Goal: Task Accomplishment & Management: Manage account settings

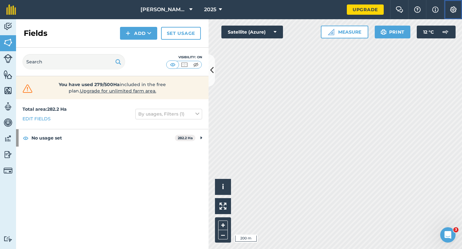
click at [458, 13] on button "Settings" at bounding box center [453, 9] width 18 height 19
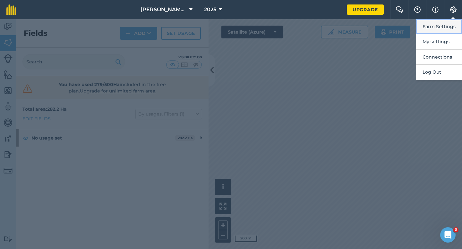
click at [457, 24] on button "Farm Settings" at bounding box center [439, 26] width 46 height 15
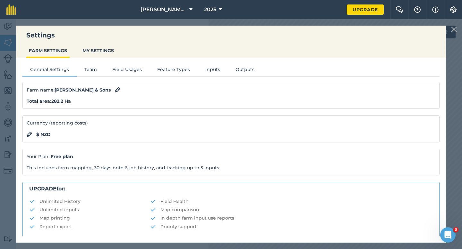
scroll to position [123, 0]
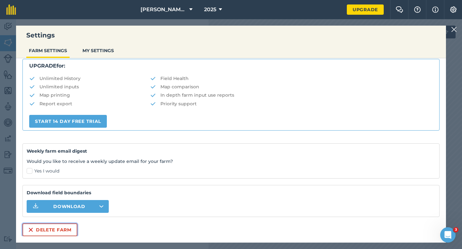
click at [67, 232] on button "Delete farm" at bounding box center [49, 230] width 55 height 13
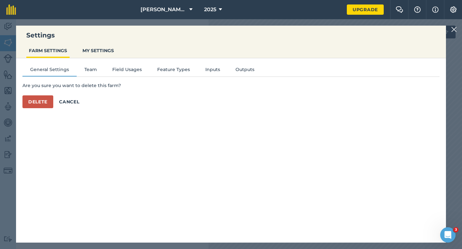
scroll to position [0, 0]
click at [40, 103] on button "Delete" at bounding box center [37, 102] width 31 height 13
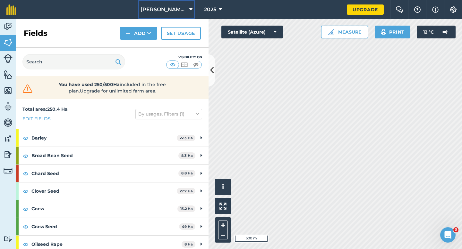
click at [175, 11] on span "[PERSON_NAME] & Sons Farming LTD" at bounding box center [163, 10] width 46 height 8
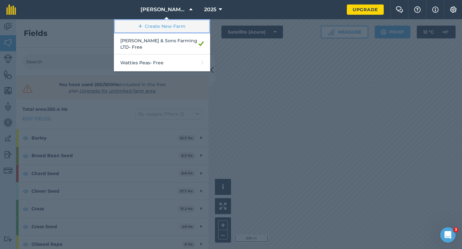
click at [175, 25] on link "Create New Farm" at bounding box center [162, 26] width 96 height 14
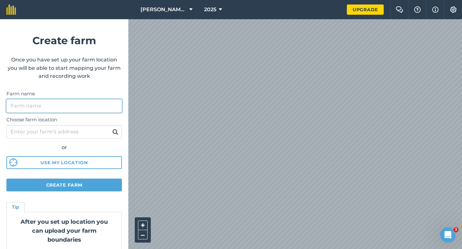
click at [105, 102] on input "Farm name" at bounding box center [63, 105] width 115 height 13
click at [105, 101] on input "Farm name" at bounding box center [63, 105] width 115 height 13
type input "[PERSON_NAME] & Sons"
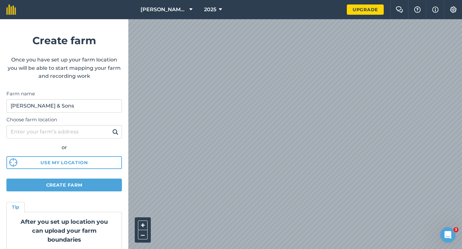
click at [356, 15] on div "[PERSON_NAME] & Sons Farming LTD 2025 Upgrade Farm Chat Help Info Settings Crea…" at bounding box center [231, 9] width 462 height 19
click at [388, 0] on html "[PERSON_NAME] & Sons Farming LTD 2025 Upgrade Farm Chat Help Info Settings Crea…" at bounding box center [231, 124] width 462 height 249
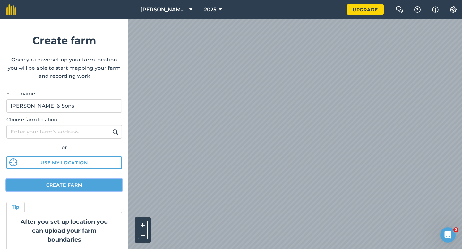
click at [85, 184] on button "Create farm" at bounding box center [63, 185] width 115 height 13
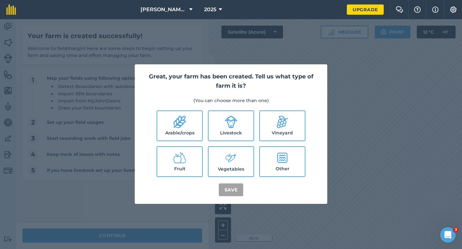
click at [189, 129] on label "Arable/crops" at bounding box center [179, 125] width 45 height 29
checkbox input "true"
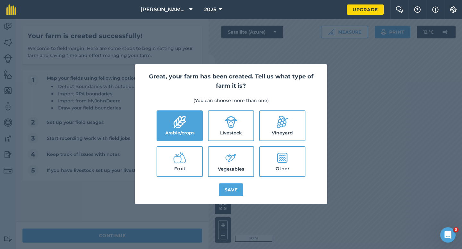
click at [209, 128] on label "Livestock" at bounding box center [230, 125] width 45 height 29
checkbox input "true"
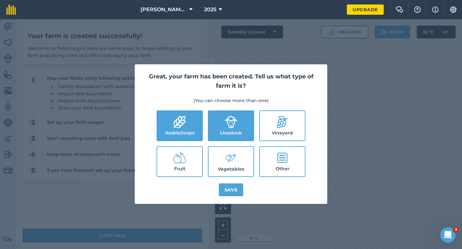
click at [226, 164] on icon at bounding box center [230, 158] width 13 height 14
checkbox input "true"
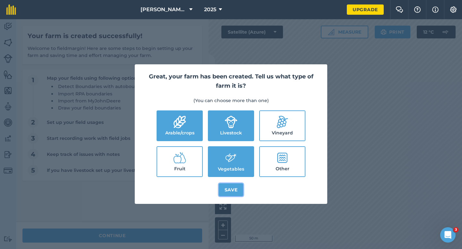
click at [229, 195] on button "Save" at bounding box center [231, 190] width 25 height 13
click at [163, 244] on div "Great, your farm has been created. Tell us what type of farm it is? (You can ch…" at bounding box center [231, 134] width 462 height 230
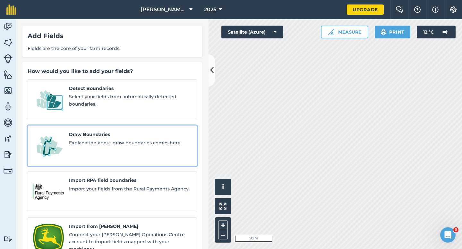
click at [107, 139] on span "Explanation about draw boundaries comes here" at bounding box center [130, 142] width 122 height 7
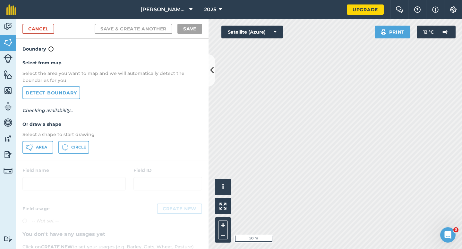
click at [42, 155] on div "Select from map Select the area you want to map and we will automatically detec…" at bounding box center [112, 106] width 192 height 107
click at [42, 154] on div "Select from map Select the area you want to map and we will automatically detec…" at bounding box center [112, 106] width 192 height 107
click at [54, 140] on div "Select from map Select the area you want to map and we will automatically detec…" at bounding box center [112, 106] width 192 height 107
click at [46, 148] on span "Area" at bounding box center [41, 147] width 11 height 5
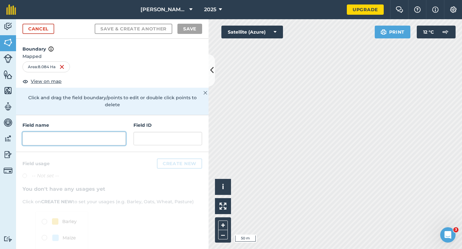
click at [76, 132] on input "text" at bounding box center [73, 138] width 103 height 13
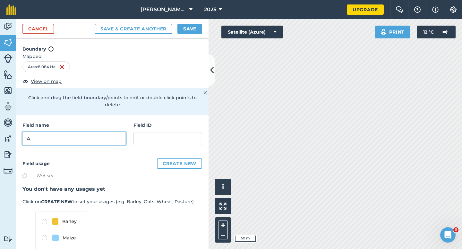
type input "A"
click at [205, 24] on div "Cancel Save & Create Another Save" at bounding box center [112, 29] width 192 height 20
click at [193, 26] on button "Save" at bounding box center [189, 29] width 25 height 10
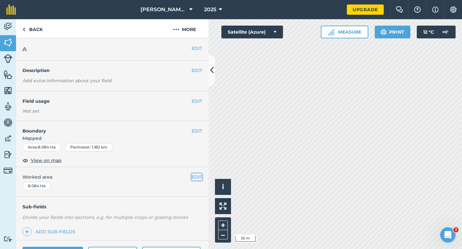
click at [196, 179] on button "EDIT" at bounding box center [196, 177] width 11 height 7
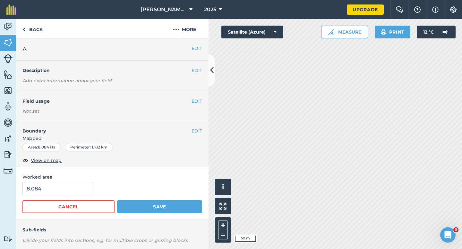
click at [69, 196] on form "8.084 Cancel Save" at bounding box center [112, 197] width 180 height 31
click at [69, 194] on input "8.084" at bounding box center [57, 188] width 71 height 13
type input "8"
click at [117, 201] on button "Save" at bounding box center [159, 207] width 85 height 13
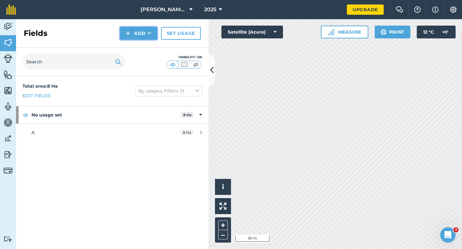
click at [139, 35] on button "Add" at bounding box center [138, 33] width 37 height 13
click at [139, 47] on link "Draw" at bounding box center [138, 48] width 35 height 14
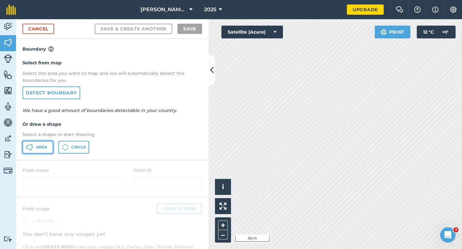
click at [31, 153] on button "Area" at bounding box center [37, 147] width 31 height 13
click at [50, 25] on link "Cancel" at bounding box center [38, 29] width 32 height 10
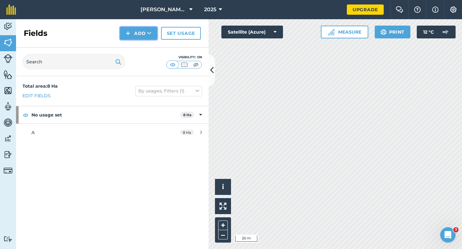
click at [143, 32] on button "Add" at bounding box center [138, 33] width 37 height 13
click at [144, 46] on link "Draw" at bounding box center [138, 48] width 35 height 14
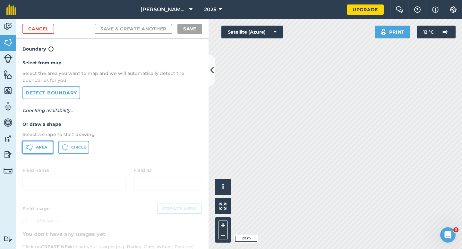
click at [48, 146] on button "Area" at bounding box center [37, 147] width 31 height 13
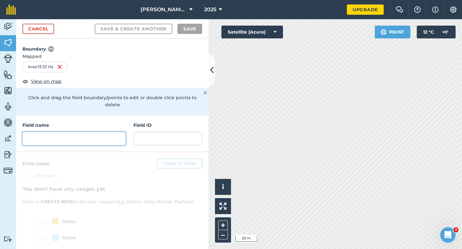
click at [100, 135] on input "text" at bounding box center [73, 138] width 103 height 13
type input "S"
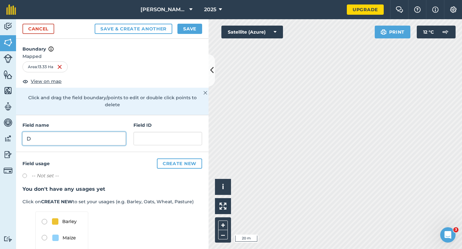
type input "D"
click at [194, 28] on button "Save" at bounding box center [189, 29] width 25 height 10
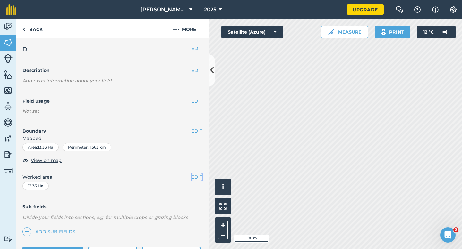
click at [196, 174] on button "EDIT" at bounding box center [196, 177] width 11 height 7
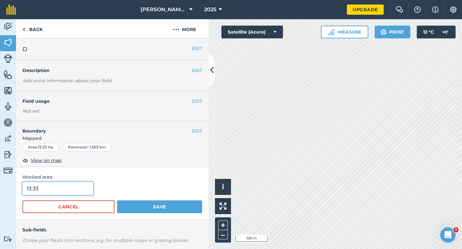
click at [83, 190] on input "13.33" at bounding box center [57, 188] width 71 height 13
type input "13.3"
click at [117, 201] on button "Save" at bounding box center [159, 207] width 85 height 13
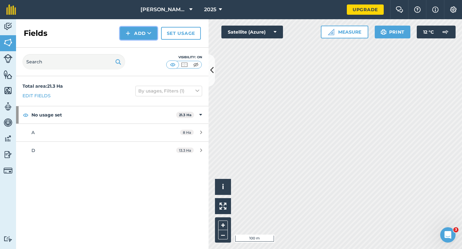
click at [137, 29] on button "Add" at bounding box center [138, 33] width 37 height 13
click at [137, 42] on link "Draw" at bounding box center [138, 48] width 35 height 14
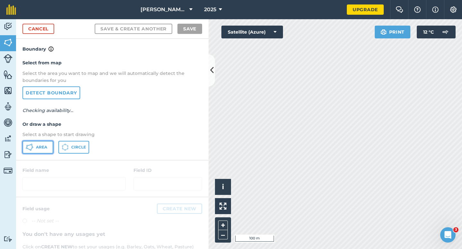
click at [39, 143] on button "Area" at bounding box center [37, 147] width 31 height 13
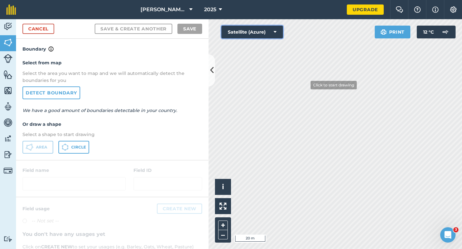
click at [306, 86] on div "Click to start drawing i © 2025 TomTom, Microsoft 20 m + – Satellite (Azure) Pr…" at bounding box center [334, 134] width 253 height 230
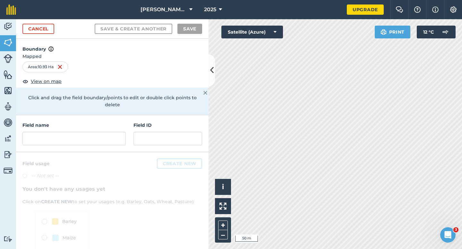
click at [106, 123] on div "Field name" at bounding box center [73, 134] width 103 height 24
click at [106, 132] on input "text" at bounding box center [73, 138] width 103 height 13
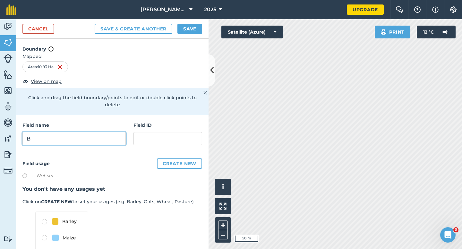
type input "B"
click at [185, 27] on button "Save" at bounding box center [189, 29] width 25 height 10
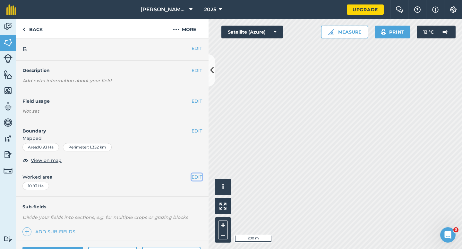
click at [196, 175] on button "EDIT" at bounding box center [196, 177] width 11 height 7
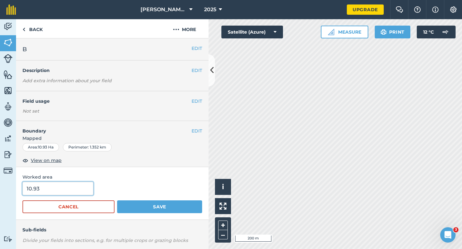
click at [59, 192] on input "10.93" at bounding box center [57, 188] width 71 height 13
type input "11"
click at [117, 201] on button "Save" at bounding box center [159, 207] width 85 height 13
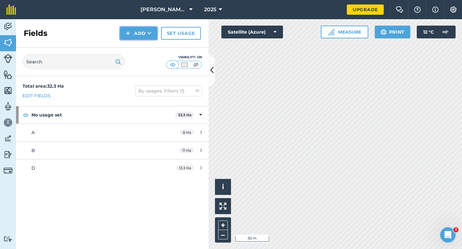
click at [140, 34] on button "Add" at bounding box center [138, 33] width 37 height 13
click at [140, 45] on link "Draw" at bounding box center [138, 48] width 35 height 14
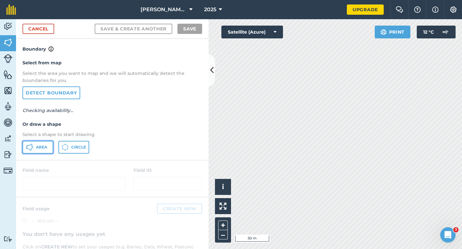
click at [27, 143] on button "Area" at bounding box center [37, 147] width 31 height 13
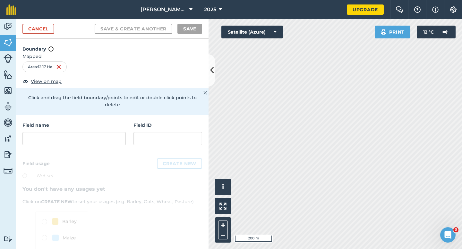
click at [92, 122] on h4 "Field name" at bounding box center [73, 125] width 103 height 7
click at [92, 132] on input "text" at bounding box center [73, 138] width 103 height 13
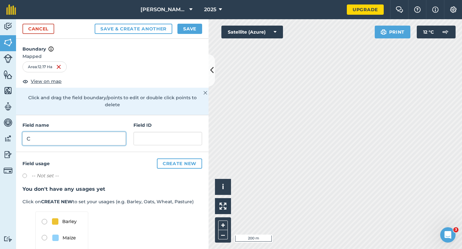
type input "C"
click at [194, 25] on button "Save" at bounding box center [189, 29] width 25 height 10
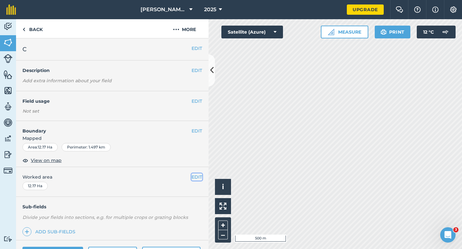
click at [199, 176] on button "EDIT" at bounding box center [196, 177] width 11 height 7
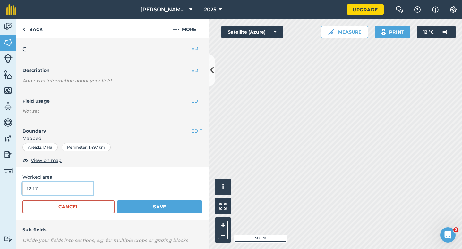
click at [68, 189] on input "12.17" at bounding box center [57, 188] width 71 height 13
type input "12.2"
click at [117, 201] on button "Save" at bounding box center [159, 207] width 85 height 13
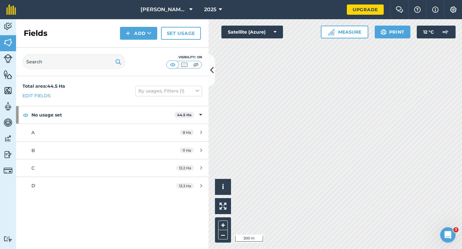
click at [323, 31] on div "Click to start drawing i © 2025 TomTom, Microsoft 200 m + – Satellite (Azure) M…" at bounding box center [334, 134] width 253 height 230
click at [141, 33] on button "Add" at bounding box center [138, 33] width 37 height 13
click at [141, 46] on link "Draw" at bounding box center [138, 48] width 35 height 14
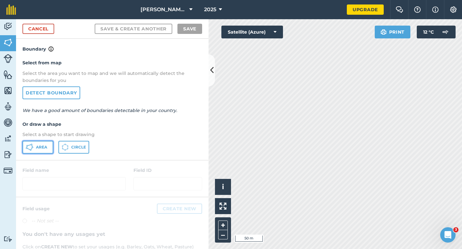
click at [34, 146] on button "Area" at bounding box center [37, 147] width 31 height 13
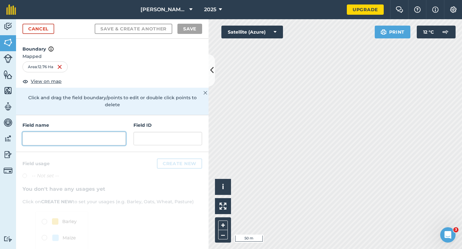
click at [123, 132] on input "text" at bounding box center [73, 138] width 103 height 13
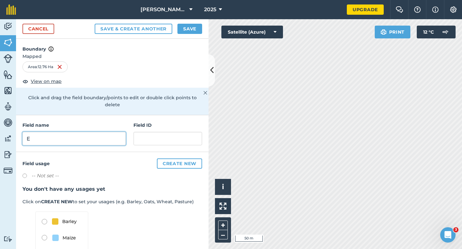
type input "E"
click at [190, 34] on div "Cancel Save & Create Another Save" at bounding box center [112, 29] width 192 height 20
click at [190, 29] on button "Save" at bounding box center [189, 29] width 25 height 10
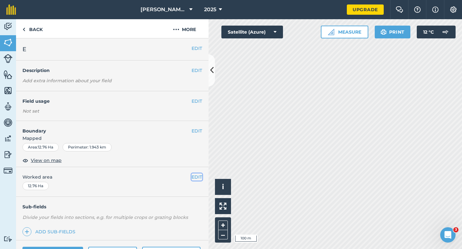
click at [196, 178] on button "EDIT" at bounding box center [196, 177] width 11 height 7
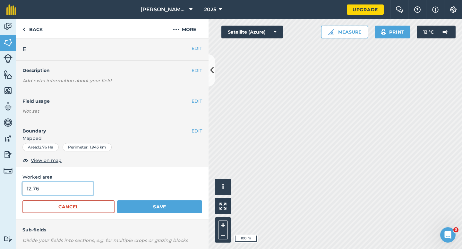
click at [66, 195] on input "12.76" at bounding box center [57, 188] width 71 height 13
type input "12.8"
click at [117, 201] on button "Save" at bounding box center [159, 207] width 85 height 13
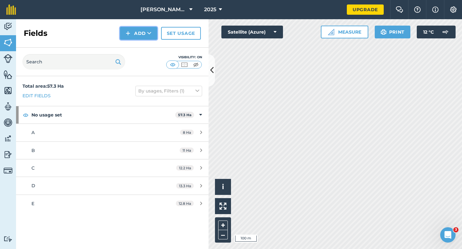
click at [140, 33] on button "Add" at bounding box center [138, 33] width 37 height 13
click at [140, 42] on link "Draw" at bounding box center [138, 48] width 35 height 14
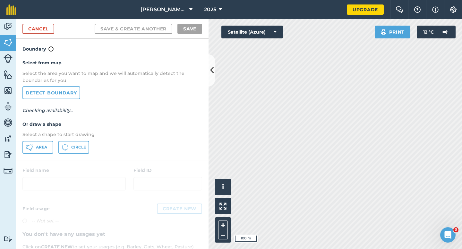
click at [31, 138] on p "Select a shape to start drawing" at bounding box center [112, 134] width 180 height 7
click at [31, 141] on button "Area" at bounding box center [37, 147] width 31 height 13
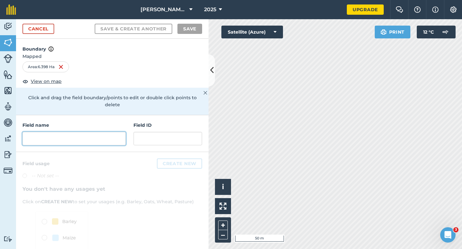
click at [112, 132] on input "text" at bounding box center [73, 138] width 103 height 13
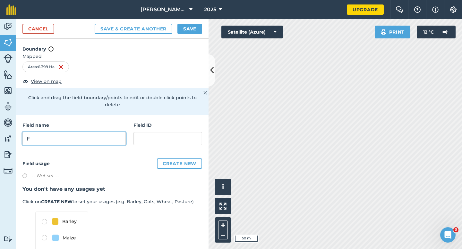
type input "F"
click at [49, 34] on div "Cancel Save & Create Another Save" at bounding box center [112, 29] width 192 height 20
click at [39, 19] on div "Cancel Save & Create Another Save" at bounding box center [112, 29] width 192 height 20
click at [39, 27] on link "Cancel" at bounding box center [38, 29] width 32 height 10
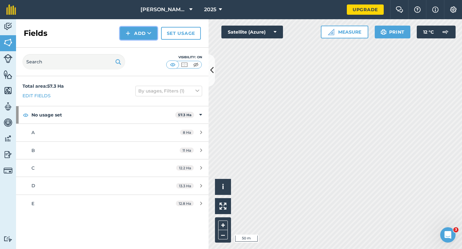
click at [134, 32] on button "Add" at bounding box center [138, 33] width 37 height 13
click at [134, 46] on link "Draw" at bounding box center [138, 48] width 35 height 14
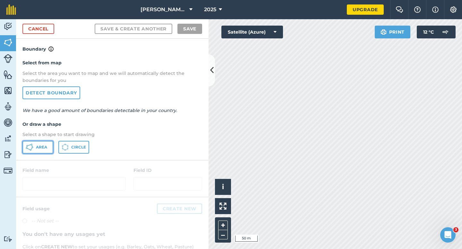
click at [35, 145] on button "Area" at bounding box center [37, 147] width 31 height 13
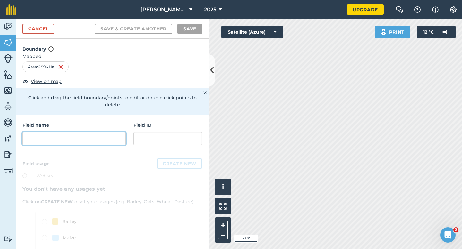
click at [113, 132] on input "text" at bounding box center [73, 138] width 103 height 13
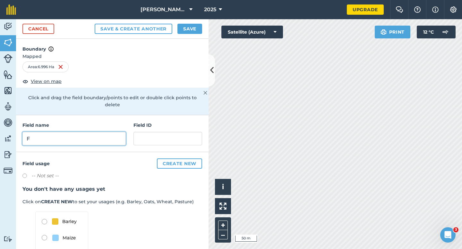
type input "F"
click at [190, 27] on button "Save" at bounding box center [189, 29] width 25 height 10
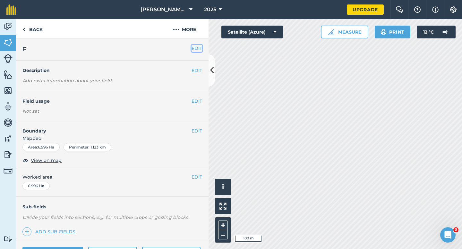
click at [198, 47] on button "EDIT" at bounding box center [196, 48] width 11 height 7
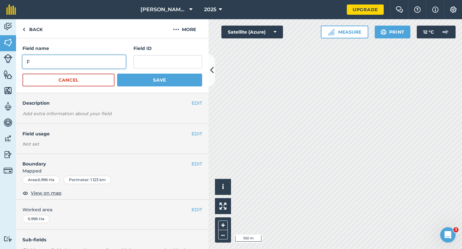
click at [109, 59] on input "F" at bounding box center [73, 61] width 103 height 13
type input "G"
click at [117, 74] on button "Save" at bounding box center [159, 80] width 85 height 13
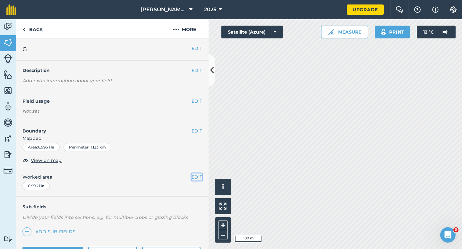
click at [197, 178] on button "EDIT" at bounding box center [196, 177] width 11 height 7
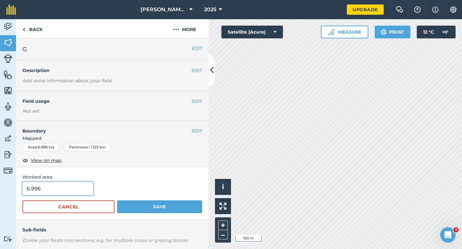
click at [88, 188] on input "6.996" at bounding box center [57, 188] width 71 height 13
type input "7"
click at [117, 201] on button "Save" at bounding box center [159, 207] width 85 height 13
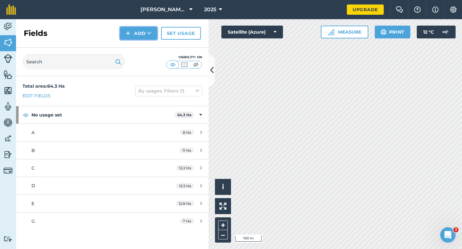
click at [146, 31] on button "Add" at bounding box center [138, 33] width 37 height 13
click at [146, 47] on link "Draw" at bounding box center [138, 48] width 35 height 14
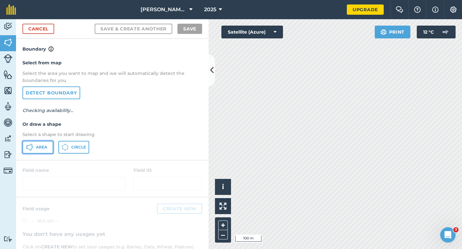
click at [47, 152] on button "Area" at bounding box center [37, 147] width 31 height 13
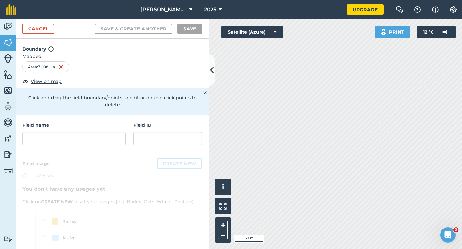
click at [85, 122] on h4 "Field name" at bounding box center [73, 125] width 103 height 7
click at [85, 132] on input "text" at bounding box center [73, 138] width 103 height 13
type input "E"
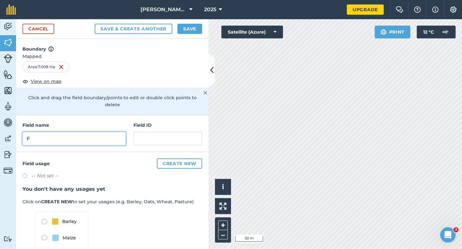
type input "F"
click at [197, 27] on button "Save" at bounding box center [189, 29] width 25 height 10
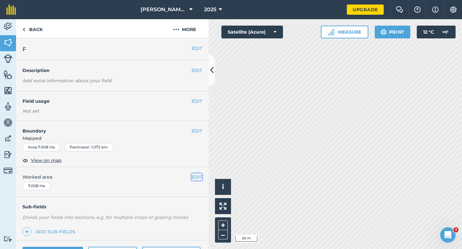
click at [198, 175] on button "EDIT" at bounding box center [196, 177] width 11 height 7
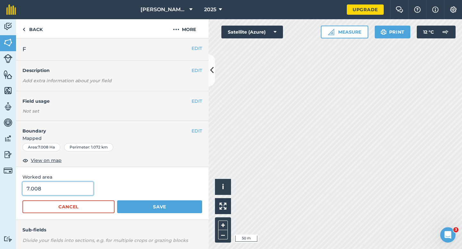
click at [55, 183] on input "7.008" at bounding box center [57, 188] width 71 height 13
type input "7"
click at [117, 201] on button "Save" at bounding box center [159, 207] width 85 height 13
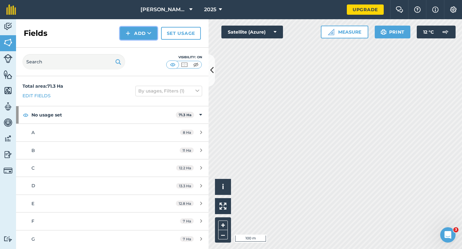
click at [130, 31] on button "Add" at bounding box center [138, 33] width 37 height 13
click at [131, 45] on link "Draw" at bounding box center [138, 48] width 35 height 14
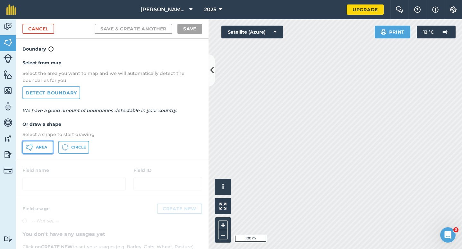
click at [36, 149] on span "Area" at bounding box center [41, 147] width 11 height 5
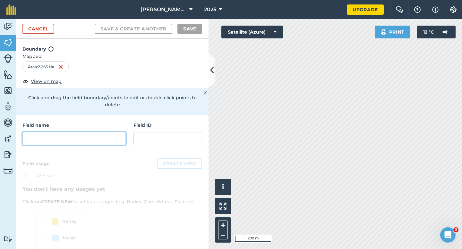
click at [100, 132] on input "text" at bounding box center [73, 138] width 103 height 13
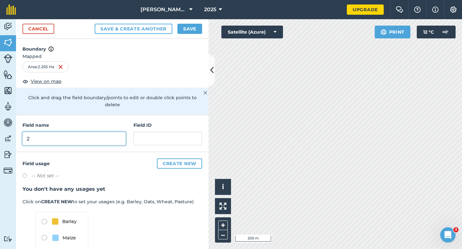
type input "2"
click at [184, 28] on button "Save" at bounding box center [189, 29] width 25 height 10
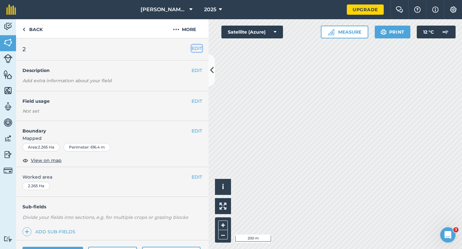
click at [196, 45] on button "EDIT" at bounding box center [196, 48] width 11 height 7
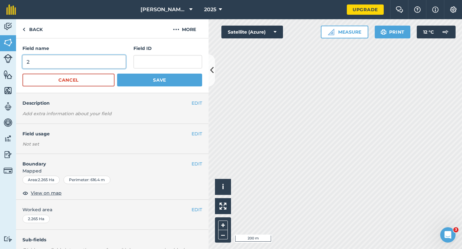
click at [98, 66] on input "2" at bounding box center [73, 61] width 103 height 13
type input "3"
click at [117, 74] on button "Save" at bounding box center [159, 80] width 85 height 13
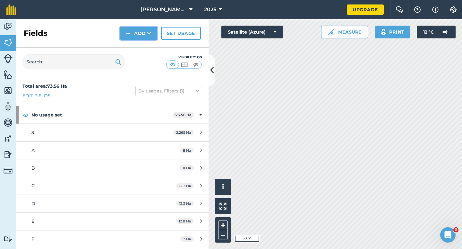
click at [143, 30] on button "Add" at bounding box center [138, 33] width 37 height 13
click at [143, 45] on link "Draw" at bounding box center [138, 48] width 35 height 14
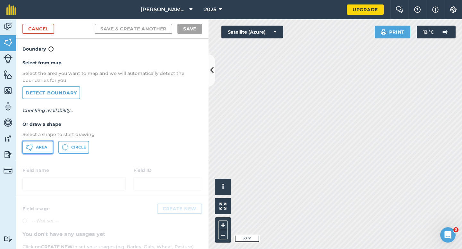
click at [32, 151] on button "Area" at bounding box center [37, 147] width 31 height 13
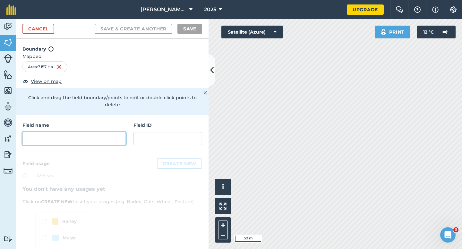
click at [119, 132] on input "text" at bounding box center [73, 138] width 103 height 13
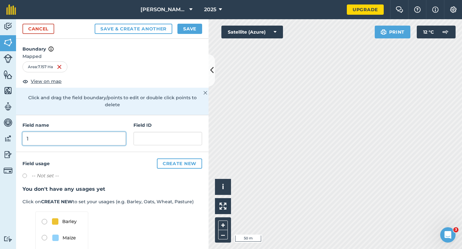
type input "1"
click at [182, 29] on button "Save" at bounding box center [189, 29] width 25 height 10
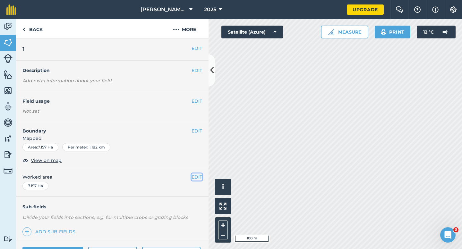
click at [197, 179] on button "EDIT" at bounding box center [196, 177] width 11 height 7
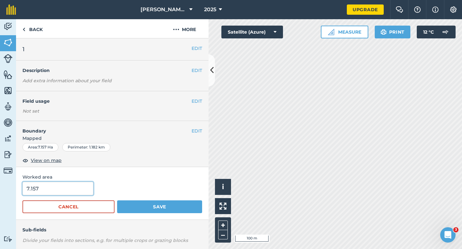
click at [90, 185] on input "7.157" at bounding box center [57, 188] width 71 height 13
click at [83, 188] on input "7.157" at bounding box center [57, 188] width 71 height 13
type input "7.2"
click at [117, 201] on button "Save" at bounding box center [159, 207] width 85 height 13
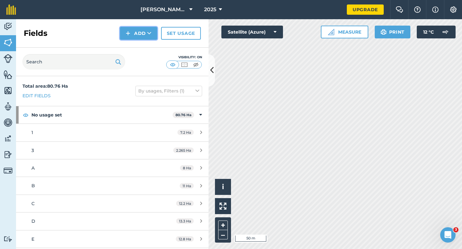
click at [145, 37] on button "Add" at bounding box center [138, 33] width 37 height 13
click at [145, 49] on link "Draw" at bounding box center [138, 48] width 35 height 14
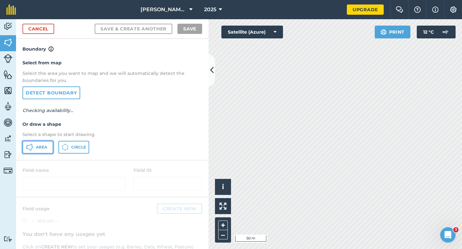
click at [50, 147] on button "Area" at bounding box center [37, 147] width 31 height 13
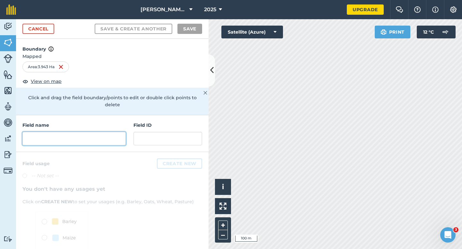
click at [108, 132] on input "text" at bounding box center [73, 138] width 103 height 13
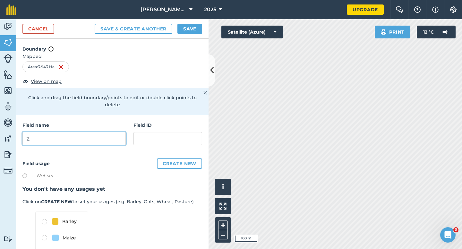
type input "2"
click at [193, 28] on button "Save" at bounding box center [189, 29] width 25 height 10
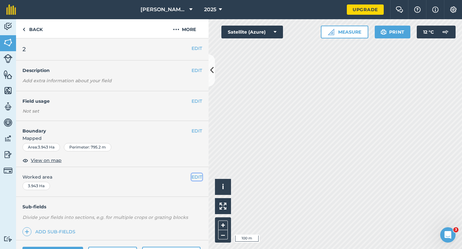
click at [192, 178] on button "EDIT" at bounding box center [196, 177] width 11 height 7
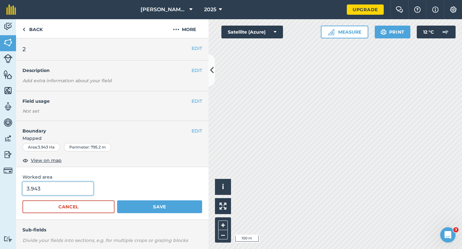
click at [84, 189] on input "3.943" at bounding box center [57, 188] width 71 height 13
type input "4"
click at [117, 201] on button "Save" at bounding box center [159, 207] width 85 height 13
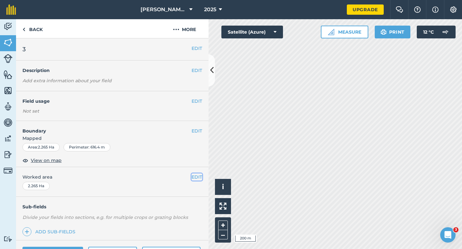
click at [202, 176] on button "EDIT" at bounding box center [196, 177] width 11 height 7
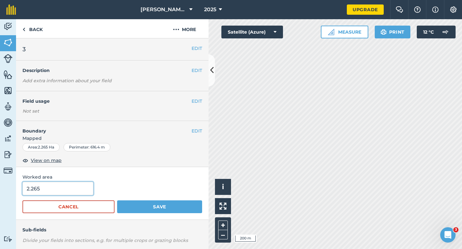
click at [54, 189] on input "2.265" at bounding box center [57, 188] width 71 height 13
type input "3"
click at [117, 201] on button "Save" at bounding box center [159, 207] width 85 height 13
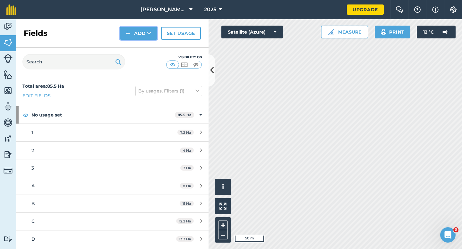
click at [139, 32] on button "Add" at bounding box center [138, 33] width 37 height 13
click at [141, 49] on link "Draw" at bounding box center [138, 48] width 35 height 14
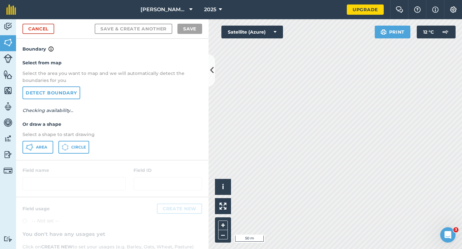
click at [46, 140] on div "Select from map Select the area you want to map and we will automatically detec…" at bounding box center [112, 106] width 192 height 107
click at [46, 144] on button "Area" at bounding box center [37, 147] width 31 height 13
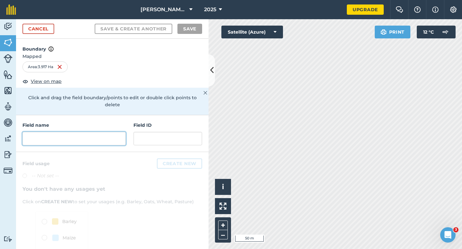
click at [103, 132] on input "text" at bounding box center [73, 138] width 103 height 13
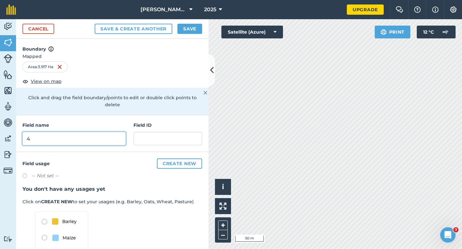
type input "4"
click at [189, 27] on button "Save" at bounding box center [189, 29] width 25 height 10
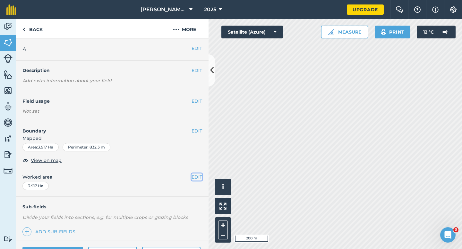
click at [194, 178] on button "EDIT" at bounding box center [196, 177] width 11 height 7
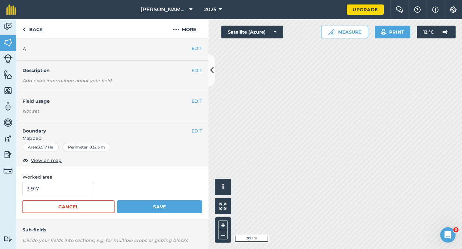
click at [69, 197] on form "3.917 Cancel Save" at bounding box center [112, 197] width 180 height 31
click at [71, 190] on input "3.917" at bounding box center [57, 188] width 71 height 13
type input "4"
click at [117, 201] on button "Save" at bounding box center [159, 207] width 85 height 13
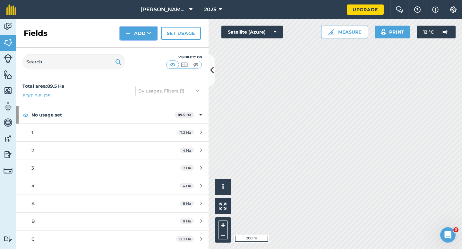
click at [133, 34] on button "Add" at bounding box center [138, 33] width 37 height 13
click at [135, 44] on link "Draw" at bounding box center [138, 48] width 35 height 14
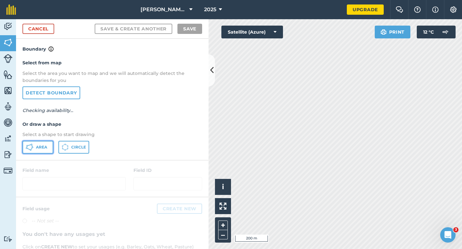
click at [52, 145] on button "Area" at bounding box center [37, 147] width 31 height 13
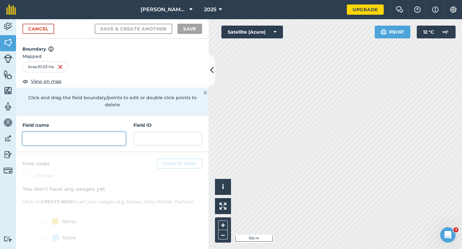
click at [111, 132] on input "text" at bounding box center [73, 138] width 103 height 13
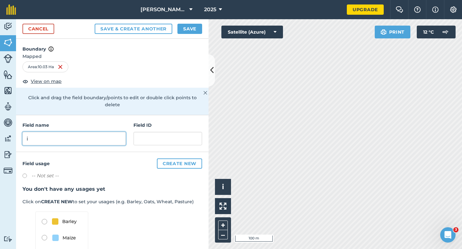
type input "i"
click at [185, 29] on button "Save" at bounding box center [189, 29] width 25 height 10
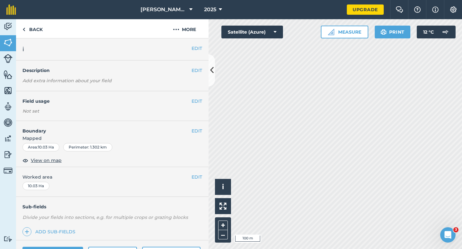
click at [197, 49] on button "EDIT" at bounding box center [196, 48] width 11 height 7
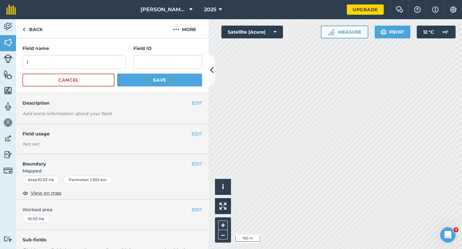
click at [85, 69] on form "Field name i Field ID Cancel Save" at bounding box center [112, 66] width 180 height 42
click at [86, 60] on input "i" at bounding box center [73, 61] width 103 height 13
type input "I"
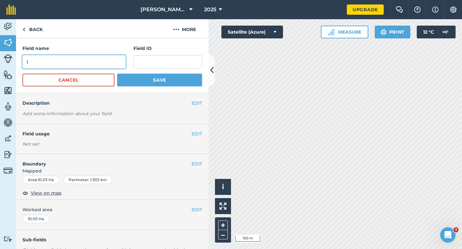
click at [117, 74] on button "Save" at bounding box center [159, 80] width 85 height 13
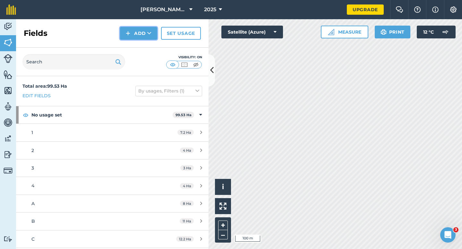
click at [139, 28] on button "Add" at bounding box center [138, 33] width 37 height 13
click at [139, 47] on link "Draw" at bounding box center [138, 48] width 35 height 14
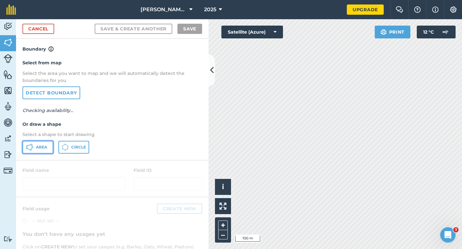
click at [38, 144] on button "Area" at bounding box center [37, 147] width 31 height 13
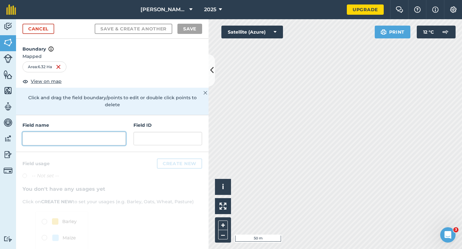
click at [93, 133] on input "text" at bounding box center [73, 138] width 103 height 13
type input "L"
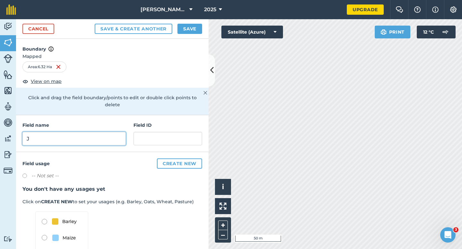
type input "J"
click at [189, 24] on button "Save" at bounding box center [189, 29] width 25 height 10
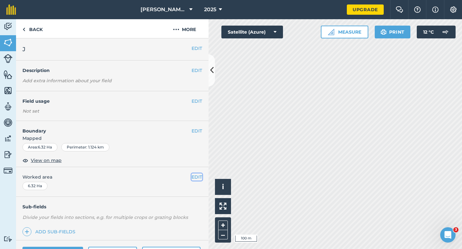
click at [192, 178] on button "EDIT" at bounding box center [196, 177] width 11 height 7
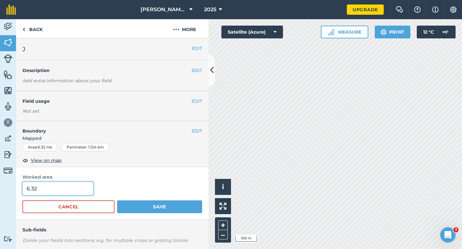
click at [74, 189] on input "6.32" at bounding box center [57, 188] width 71 height 13
type input "6.3"
click at [117, 201] on button "Save" at bounding box center [159, 207] width 85 height 13
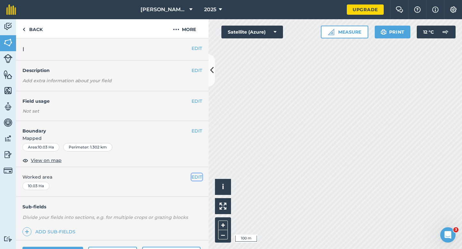
click at [201, 176] on button "EDIT" at bounding box center [196, 177] width 11 height 7
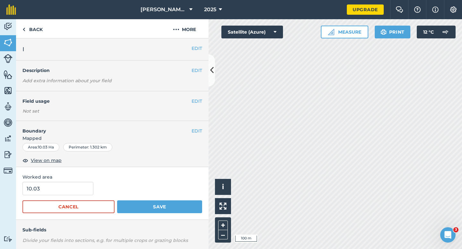
click at [48, 198] on form "10.03 Cancel Save" at bounding box center [112, 197] width 180 height 31
click at [48, 191] on input "10.03" at bounding box center [57, 188] width 71 height 13
type input "10"
click at [117, 201] on button "Save" at bounding box center [159, 207] width 85 height 13
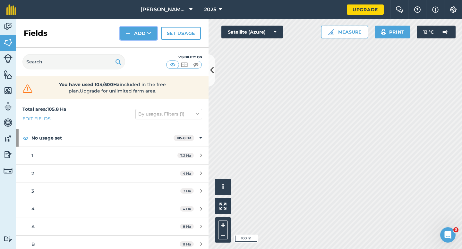
click at [135, 34] on button "Add" at bounding box center [138, 33] width 37 height 13
click at [135, 45] on link "Draw" at bounding box center [138, 48] width 35 height 14
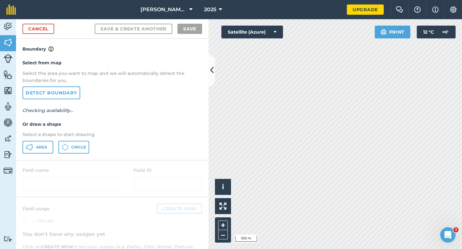
click at [55, 135] on p "Select a shape to start drawing" at bounding box center [112, 134] width 180 height 7
click at [54, 148] on div "Area Circle" at bounding box center [112, 147] width 180 height 13
click at [48, 148] on button "Area" at bounding box center [37, 147] width 31 height 13
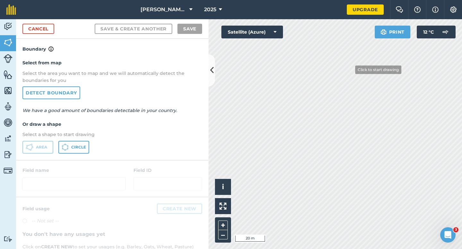
click at [206, 136] on div "Activity Fields Livestock Features Maps Team Vehicles Data Reporting Billing Tu…" at bounding box center [231, 134] width 462 height 230
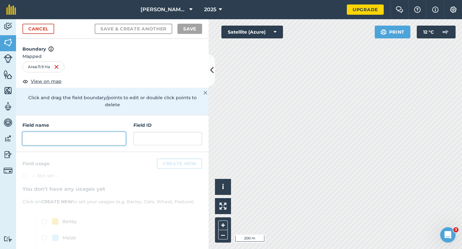
click at [86, 132] on input "text" at bounding box center [73, 138] width 103 height 13
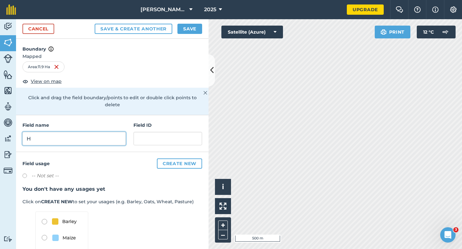
type input "H"
click at [198, 31] on button "Save" at bounding box center [189, 29] width 25 height 10
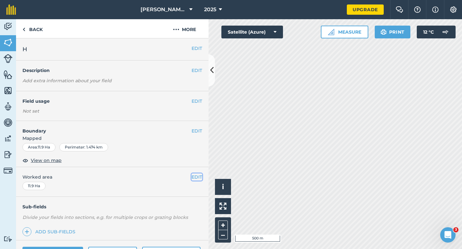
click at [194, 176] on button "EDIT" at bounding box center [196, 177] width 11 height 7
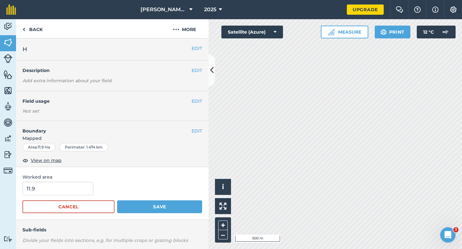
click at [76, 196] on form "11.9 Cancel Save" at bounding box center [112, 197] width 180 height 31
click at [78, 191] on input "11.9" at bounding box center [57, 188] width 71 height 13
type input "12"
click at [117, 201] on button "Save" at bounding box center [159, 207] width 85 height 13
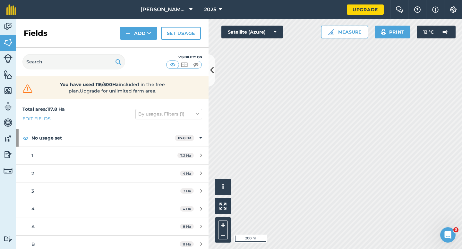
click at [145, 40] on div "Fields Add Set usage" at bounding box center [112, 33] width 192 height 29
click at [145, 41] on div "Fields Add Set usage" at bounding box center [112, 33] width 192 height 29
click at [145, 35] on button "Add" at bounding box center [138, 33] width 37 height 13
click at [145, 40] on div "Fields Add Draw Import Set usage" at bounding box center [112, 33] width 192 height 29
click at [137, 39] on button "Add" at bounding box center [138, 33] width 37 height 13
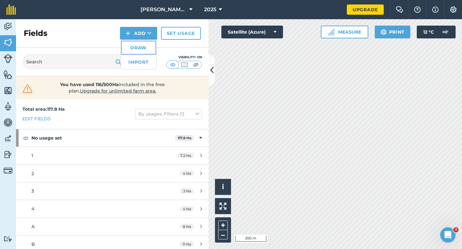
click at [137, 41] on link "Draw" at bounding box center [138, 48] width 35 height 14
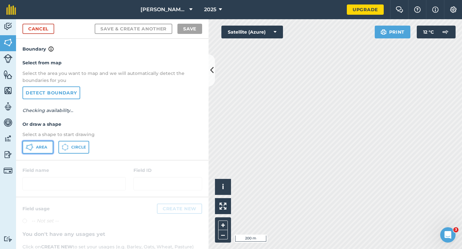
click at [49, 150] on button "Area" at bounding box center [37, 147] width 31 height 13
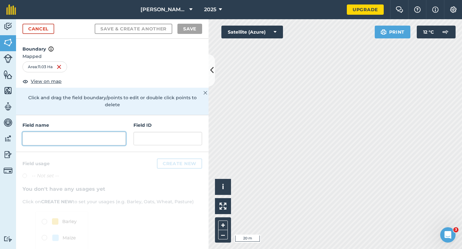
click at [89, 135] on input "text" at bounding box center [73, 138] width 103 height 13
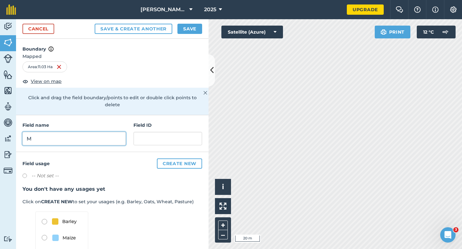
type input "M"
click at [196, 31] on button "Save" at bounding box center [189, 29] width 25 height 10
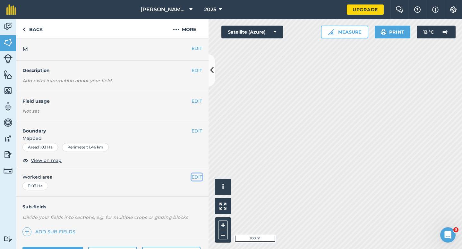
click at [201, 177] on button "EDIT" at bounding box center [196, 177] width 11 height 7
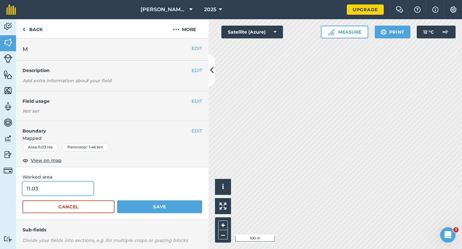
click at [48, 193] on input "11.03" at bounding box center [57, 188] width 71 height 13
type input "11"
click at [117, 201] on button "Save" at bounding box center [159, 207] width 85 height 13
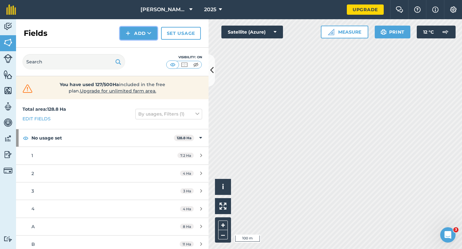
click at [132, 34] on button "Add" at bounding box center [138, 33] width 37 height 13
click at [135, 42] on link "Draw" at bounding box center [138, 48] width 35 height 14
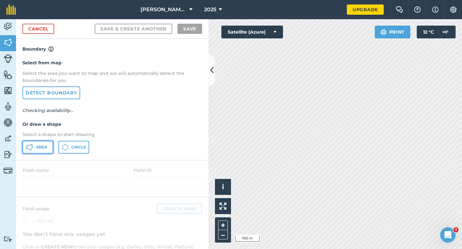
click at [31, 148] on icon at bounding box center [30, 148] width 8 height 8
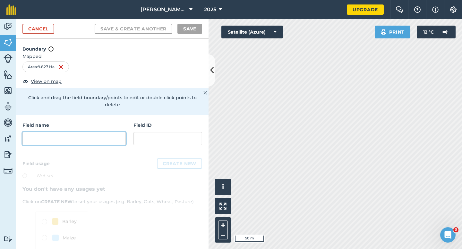
click at [102, 137] on input "text" at bounding box center [73, 138] width 103 height 13
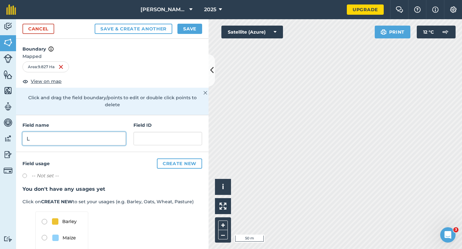
type input "L"
click at [188, 30] on button "Save" at bounding box center [189, 29] width 25 height 10
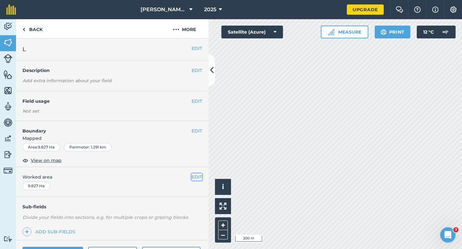
click at [193, 178] on button "EDIT" at bounding box center [196, 177] width 11 height 7
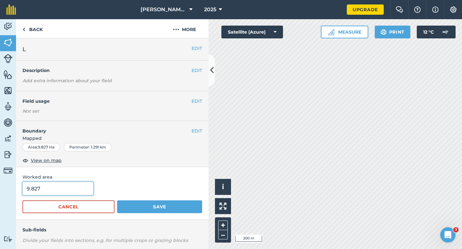
click at [68, 192] on input "9.827" at bounding box center [57, 188] width 71 height 13
type input "10"
click at [117, 201] on button "Save" at bounding box center [159, 207] width 85 height 13
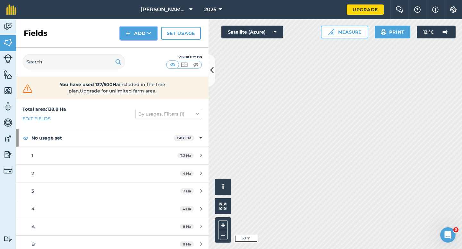
click at [123, 33] on button "Add" at bounding box center [138, 33] width 37 height 13
click at [126, 45] on link "Draw" at bounding box center [138, 48] width 35 height 14
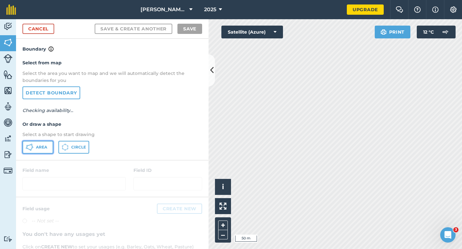
click at [47, 145] on button "Area" at bounding box center [37, 147] width 31 height 13
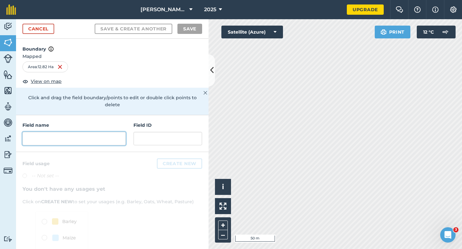
click at [109, 133] on input "text" at bounding box center [73, 138] width 103 height 13
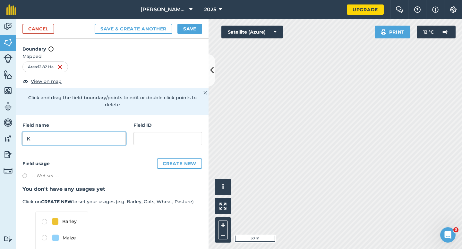
type input "K"
click at [184, 29] on button "Save" at bounding box center [189, 29] width 25 height 10
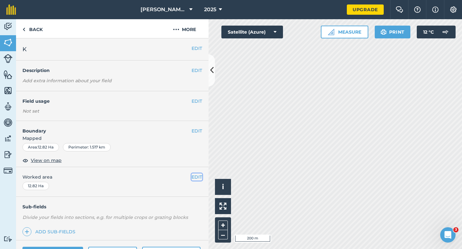
click at [198, 179] on button "EDIT" at bounding box center [196, 177] width 11 height 7
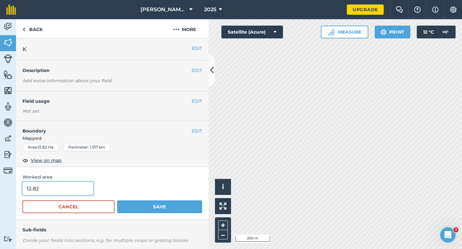
click at [90, 188] on input "12.82" at bounding box center [57, 188] width 71 height 13
type input "13"
click at [117, 201] on button "Save" at bounding box center [159, 207] width 85 height 13
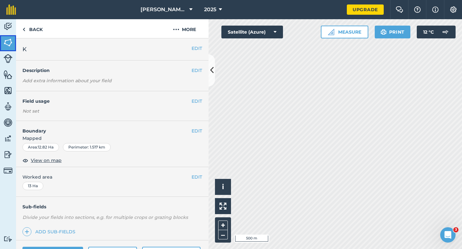
click at [5, 37] on link "Fields" at bounding box center [8, 43] width 16 height 16
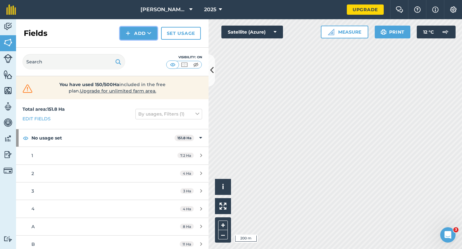
click at [131, 36] on button "Add" at bounding box center [138, 33] width 37 height 13
click at [133, 45] on link "Draw" at bounding box center [138, 48] width 35 height 14
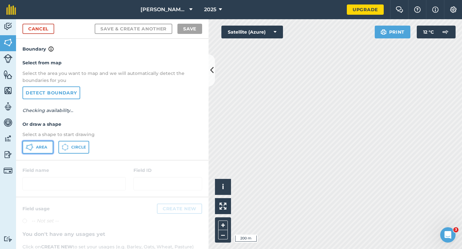
click at [44, 147] on span "Area" at bounding box center [41, 147] width 11 height 5
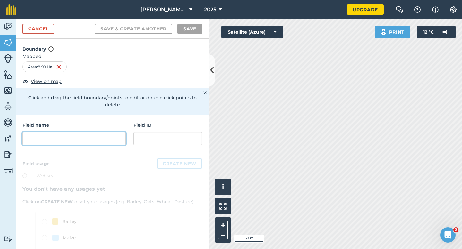
click at [107, 132] on input "text" at bounding box center [73, 138] width 103 height 13
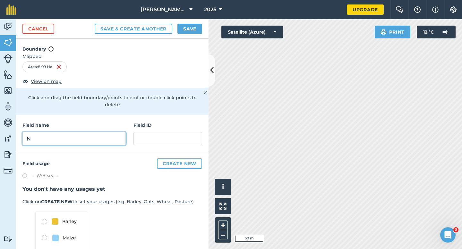
type input "N"
click at [186, 28] on button "Save" at bounding box center [189, 29] width 25 height 10
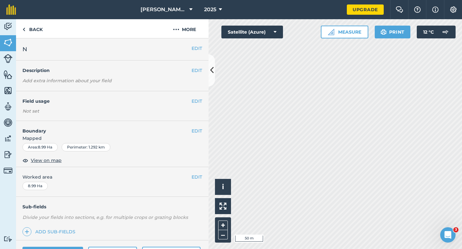
click at [196, 173] on div "EDIT Worked area 8.99 Ha" at bounding box center [112, 182] width 192 height 30
click at [196, 177] on button "EDIT" at bounding box center [196, 177] width 11 height 7
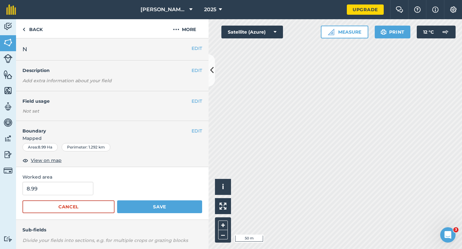
click at [76, 197] on form "8.99 Cancel Save" at bounding box center [112, 197] width 180 height 31
click at [76, 191] on input "8.99" at bounding box center [57, 188] width 71 height 13
type input "9"
click at [117, 201] on button "Save" at bounding box center [159, 207] width 85 height 13
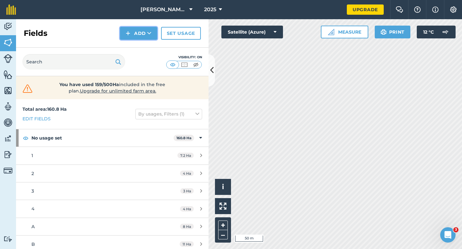
click at [151, 35] on icon at bounding box center [149, 33] width 4 height 6
click at [151, 51] on link "Draw" at bounding box center [138, 48] width 35 height 14
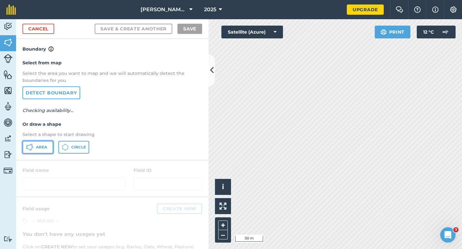
click at [42, 151] on button "Area" at bounding box center [37, 147] width 31 height 13
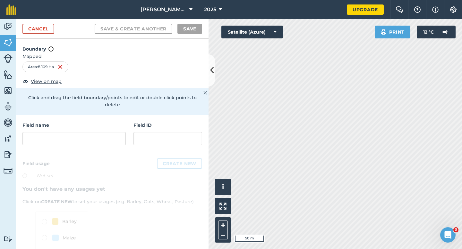
click at [111, 123] on div "Field name" at bounding box center [73, 134] width 103 height 24
click at [111, 132] on input "text" at bounding box center [73, 138] width 103 height 13
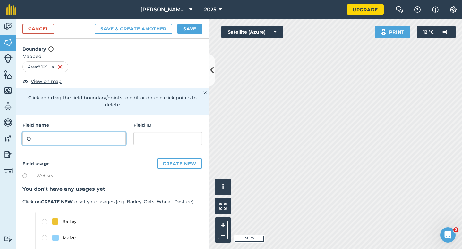
type input "O"
click at [193, 30] on button "Save" at bounding box center [189, 29] width 25 height 10
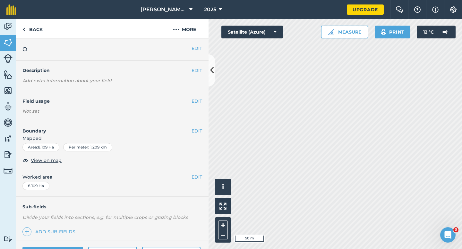
click at [189, 176] on span "Worked area" at bounding box center [112, 177] width 180 height 7
click at [198, 176] on button "EDIT" at bounding box center [196, 177] width 11 height 7
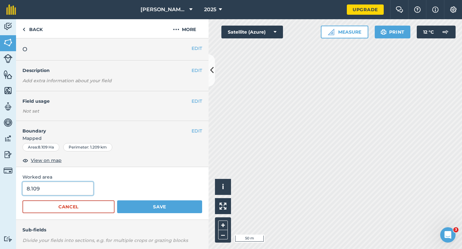
click at [54, 190] on input "8.109" at bounding box center [57, 188] width 71 height 13
type input "8"
click at [117, 201] on button "Save" at bounding box center [159, 207] width 85 height 13
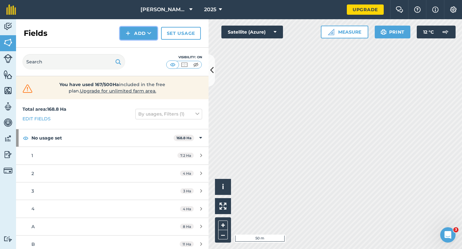
click at [147, 33] on icon at bounding box center [149, 33] width 4 height 6
click at [147, 45] on link "Draw" at bounding box center [138, 48] width 35 height 14
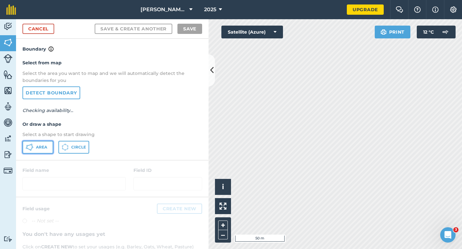
click at [45, 149] on span "Area" at bounding box center [41, 147] width 11 height 5
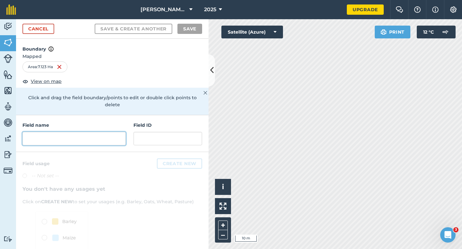
click at [108, 135] on input "text" at bounding box center [73, 138] width 103 height 13
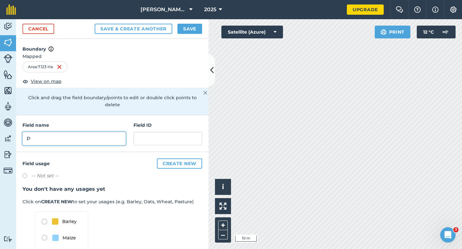
type input "P"
click at [203, 23] on div "Cancel Save & Create Another Save" at bounding box center [112, 29] width 192 height 20
click at [192, 26] on button "Save" at bounding box center [189, 29] width 25 height 10
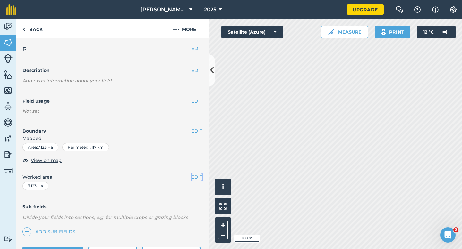
click at [200, 176] on button "EDIT" at bounding box center [196, 177] width 11 height 7
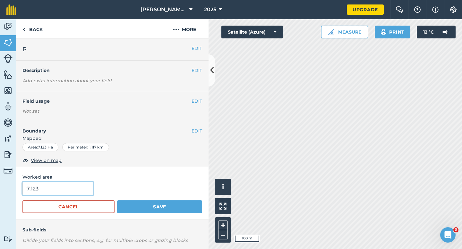
click at [85, 187] on input "7.123" at bounding box center [57, 188] width 71 height 13
type input "7"
click at [117, 201] on button "Save" at bounding box center [159, 207] width 85 height 13
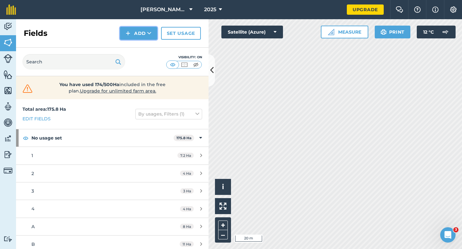
click at [139, 37] on button "Add" at bounding box center [138, 33] width 37 height 13
click at [139, 46] on link "Draw" at bounding box center [138, 48] width 35 height 14
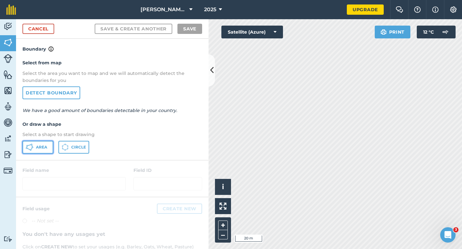
click at [49, 146] on button "Area" at bounding box center [37, 147] width 31 height 13
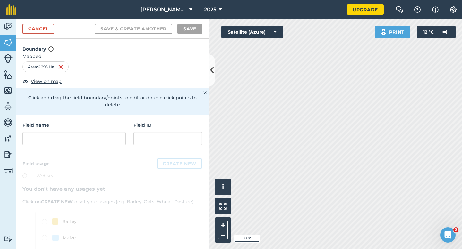
click at [105, 140] on div "Field name Field ID" at bounding box center [112, 133] width 192 height 37
click at [105, 136] on input "text" at bounding box center [73, 138] width 103 height 13
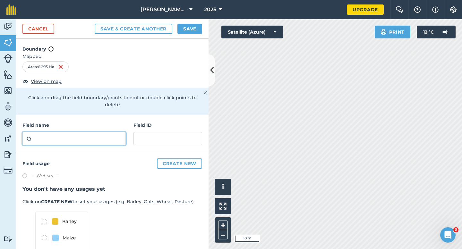
type input "Q"
click at [187, 21] on div "Cancel Save & Create Another Save" at bounding box center [112, 29] width 192 height 20
click at [187, 26] on button "Save" at bounding box center [189, 29] width 25 height 10
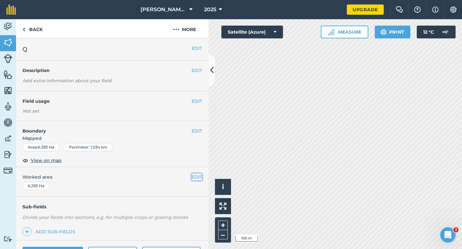
click at [197, 178] on button "EDIT" at bounding box center [196, 177] width 11 height 7
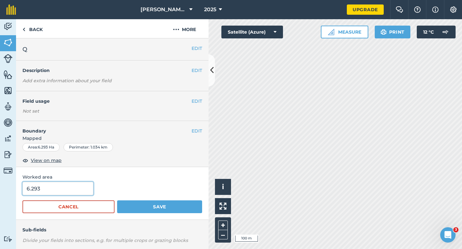
click at [77, 190] on input "6.293" at bounding box center [57, 188] width 71 height 13
type input "6"
click at [117, 201] on button "Save" at bounding box center [159, 207] width 85 height 13
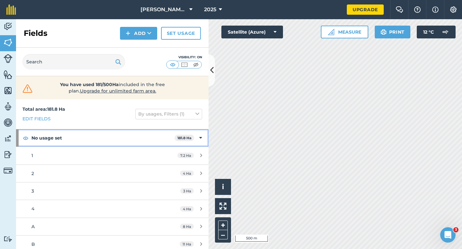
click at [197, 141] on div "No usage set 181.8 Ha" at bounding box center [112, 138] width 192 height 17
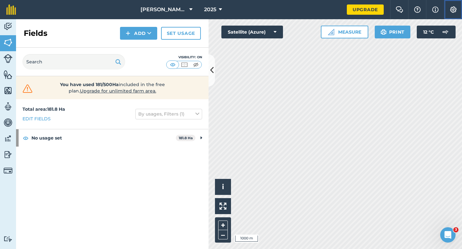
click at [457, 10] on button "Settings" at bounding box center [453, 9] width 18 height 19
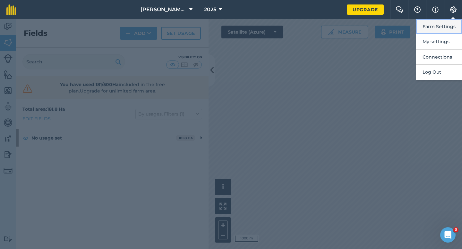
click at [449, 27] on button "Farm Settings" at bounding box center [439, 26] width 46 height 15
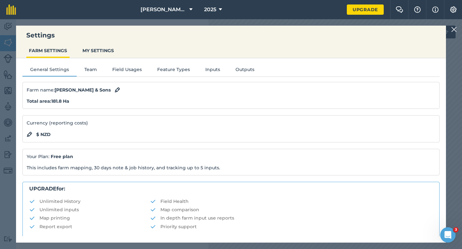
scroll to position [123, 0]
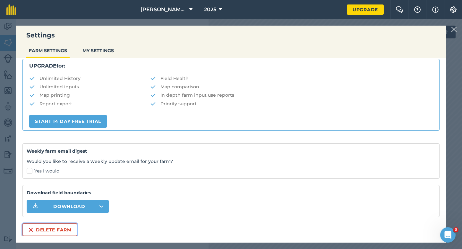
click at [42, 236] on button "Delete farm" at bounding box center [49, 230] width 55 height 13
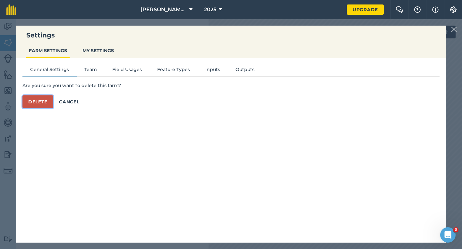
click at [46, 102] on button "Delete" at bounding box center [37, 102] width 31 height 13
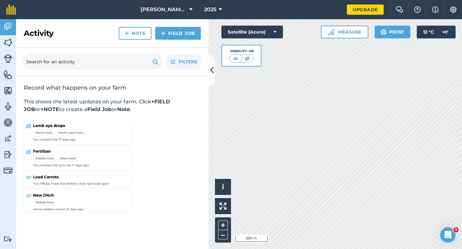
click at [183, 24] on div "Activity Note Field Job" at bounding box center [112, 33] width 192 height 29
click at [183, 20] on div "Activity Note Field Job" at bounding box center [112, 33] width 192 height 29
